Goal: Navigation & Orientation: Find specific page/section

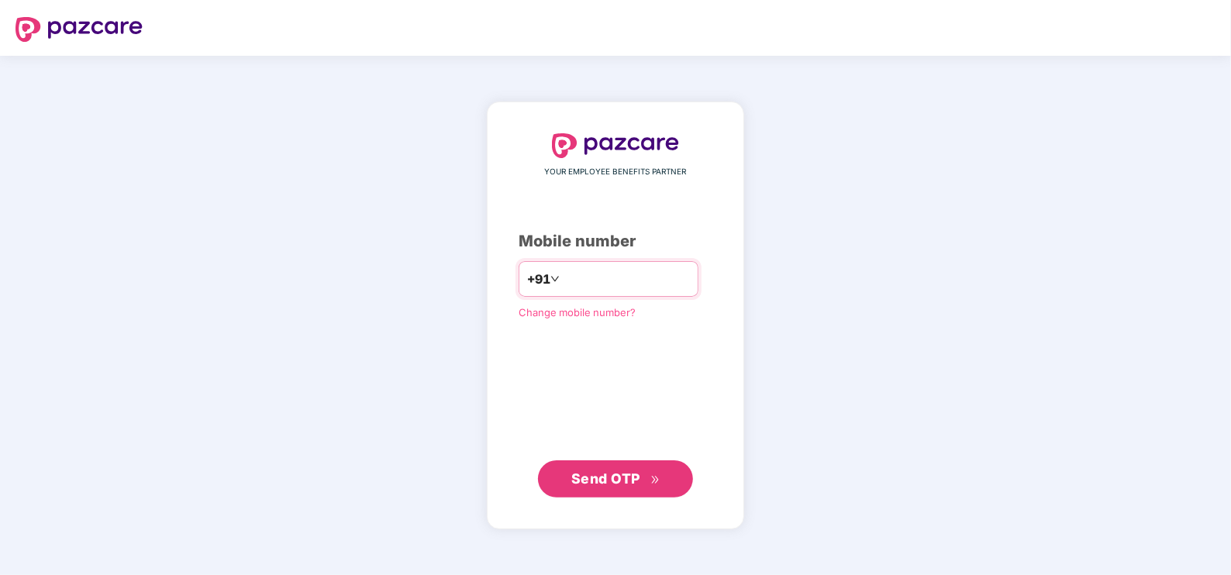
click at [563, 281] on input "*********" at bounding box center [626, 279] width 127 height 25
type input "**********"
click at [595, 481] on span "Send OTP" at bounding box center [605, 479] width 69 height 16
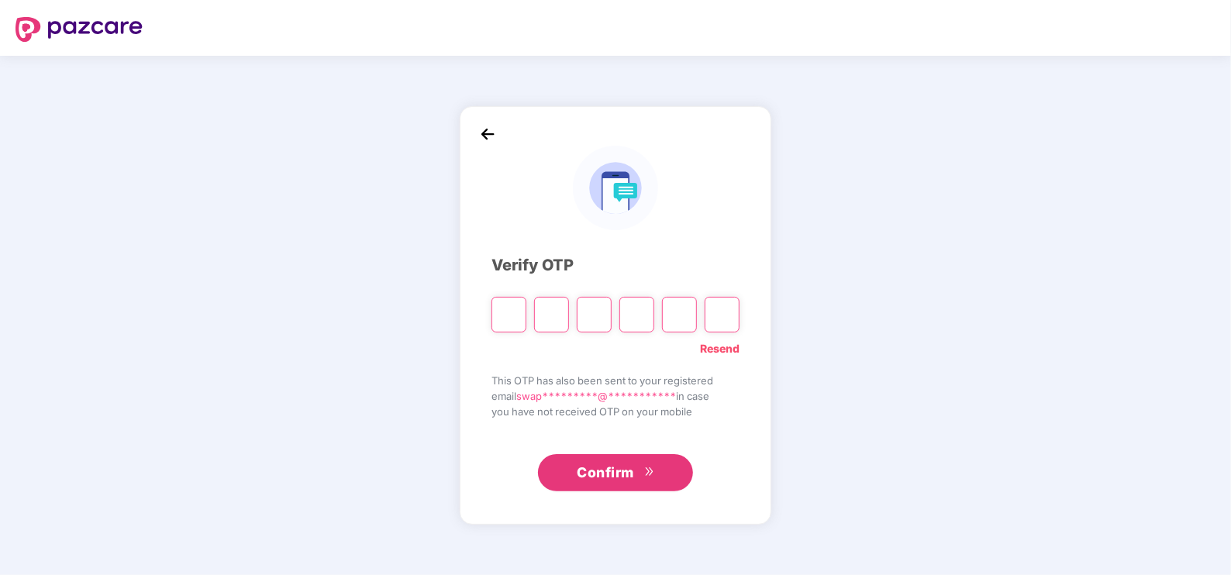
type input "*"
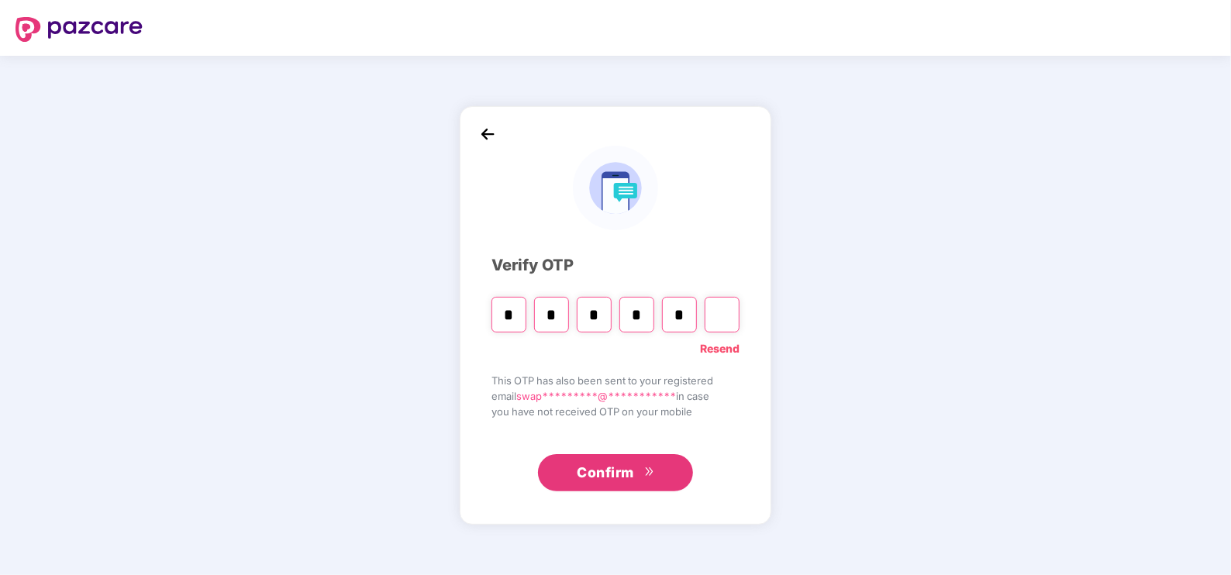
type input "*"
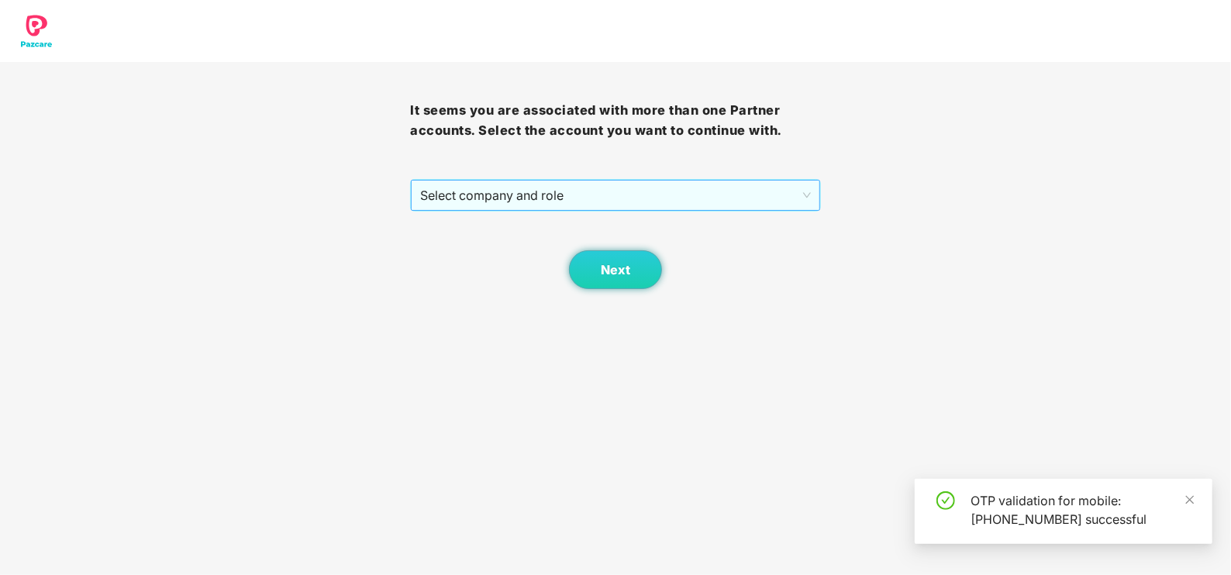
click at [519, 194] on span "Select company and role" at bounding box center [615, 195] width 390 height 29
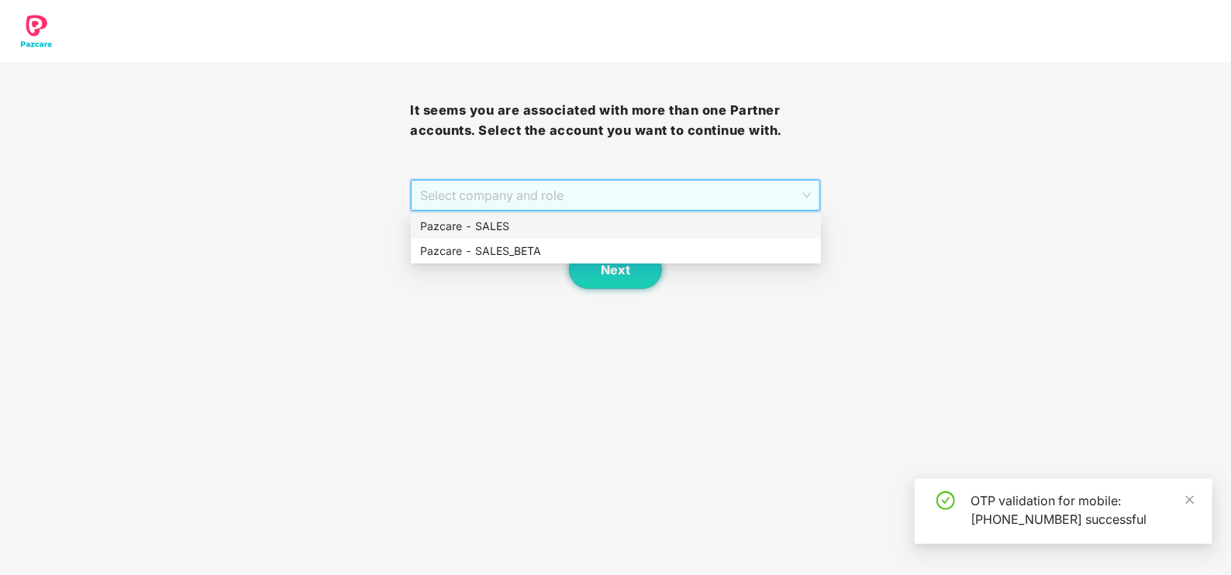
click at [471, 230] on div "Pazcare - SALES" at bounding box center [615, 226] width 391 height 17
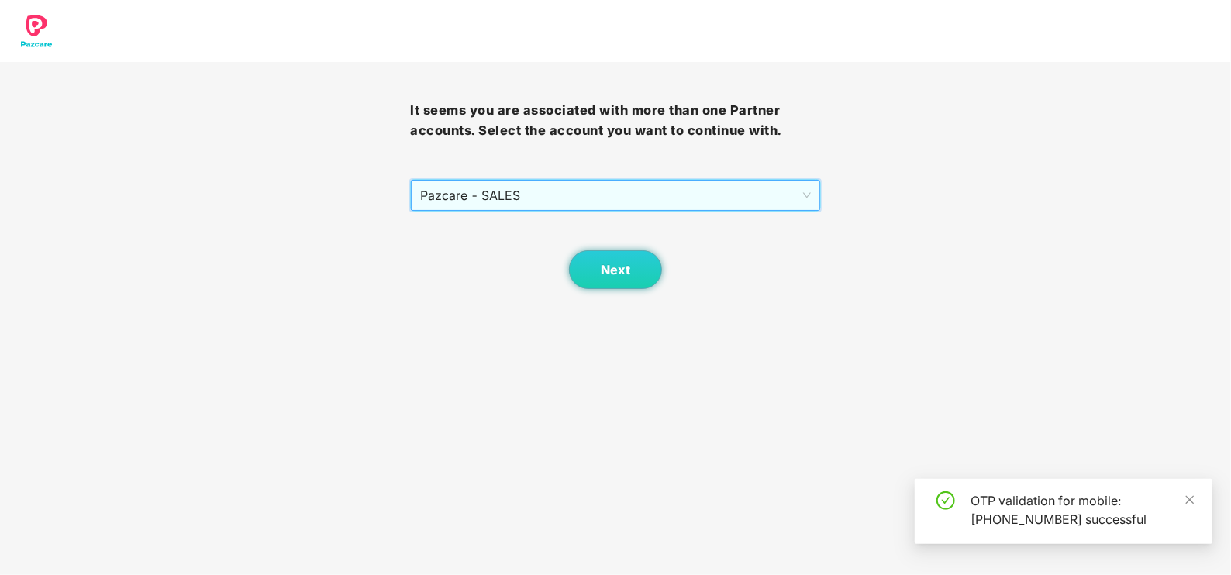
click at [590, 298] on body "It seems you are associated with more than one Partner accounts. Select the acc…" at bounding box center [615, 287] width 1231 height 575
click at [593, 291] on body "It seems you are associated with more than one Partner accounts. Select the acc…" at bounding box center [615, 287] width 1231 height 575
click at [603, 286] on button "Next" at bounding box center [615, 269] width 93 height 39
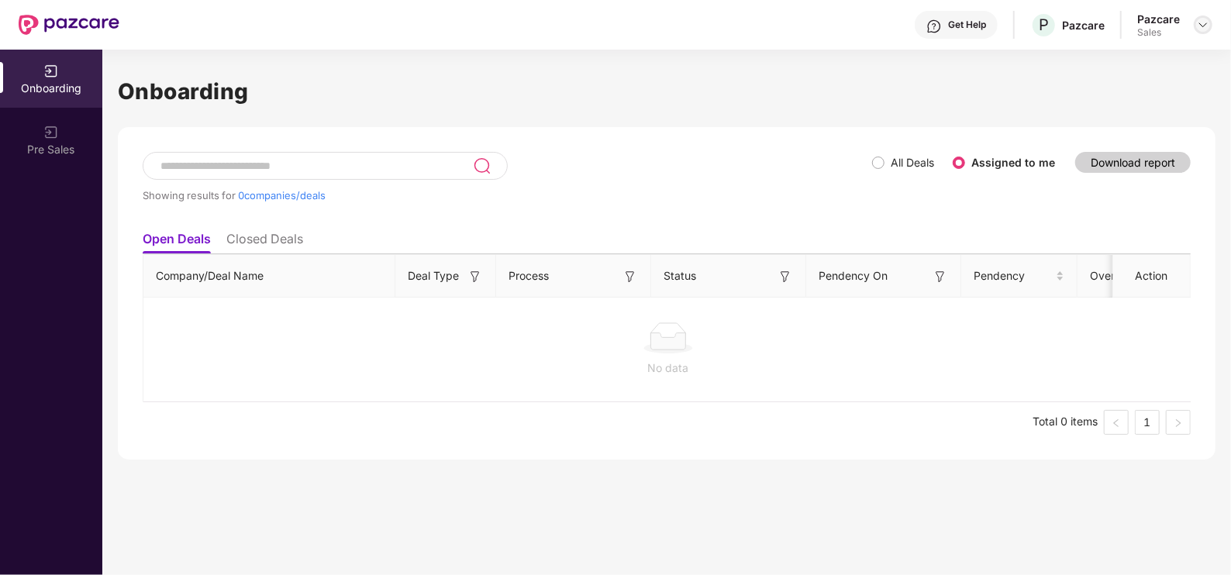
click at [1198, 31] on div at bounding box center [1203, 25] width 19 height 19
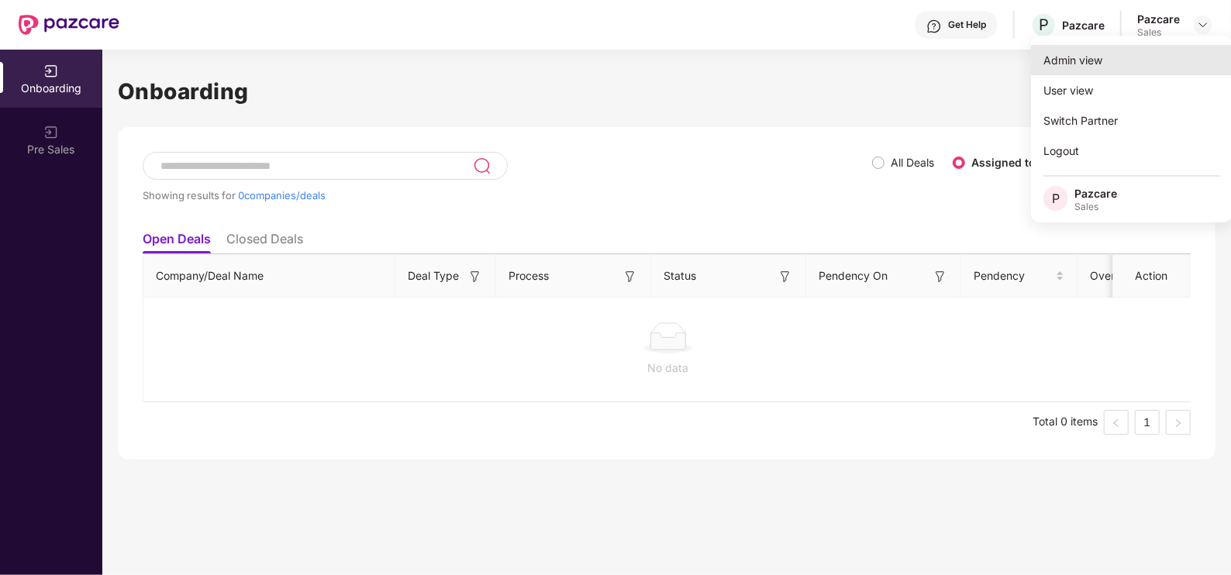
click at [1109, 53] on div "Admin view" at bounding box center [1132, 60] width 202 height 30
